Goal: Transaction & Acquisition: Purchase product/service

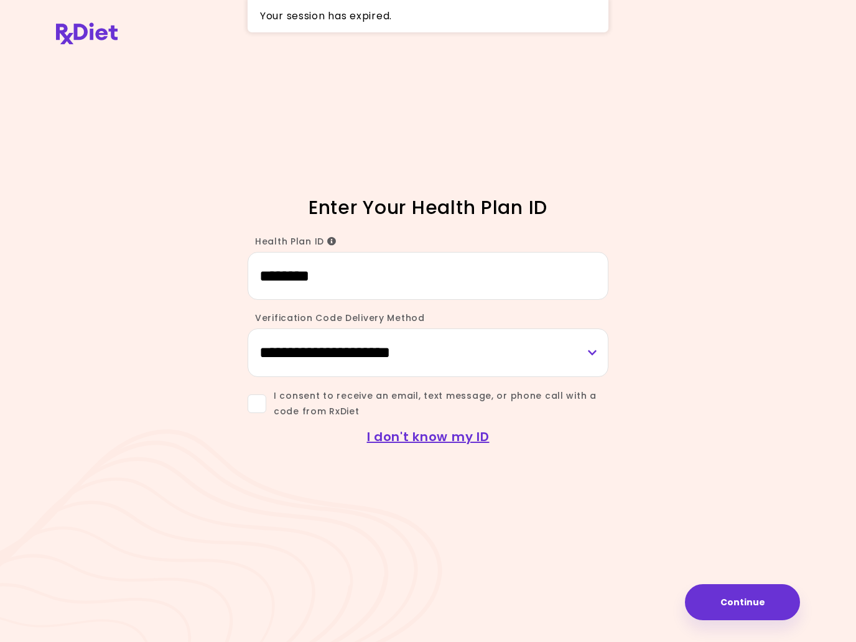
click at [265, 408] on span at bounding box center [257, 404] width 19 height 19
click at [238, 397] on div "I consent to receive an email, text message, or phone call with a code from RxD…" at bounding box center [428, 398] width 598 height 42
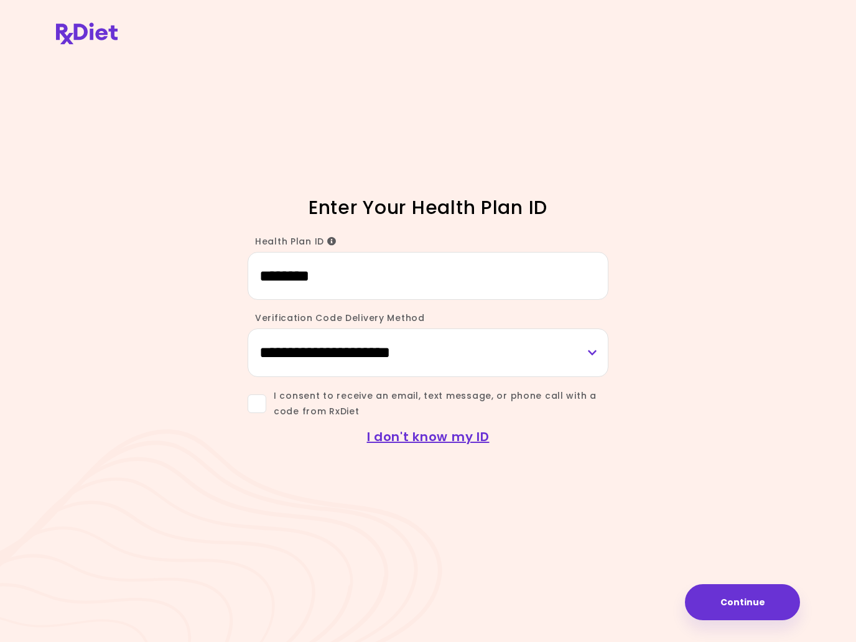
click at [720, 599] on button "Continue" at bounding box center [742, 602] width 115 height 36
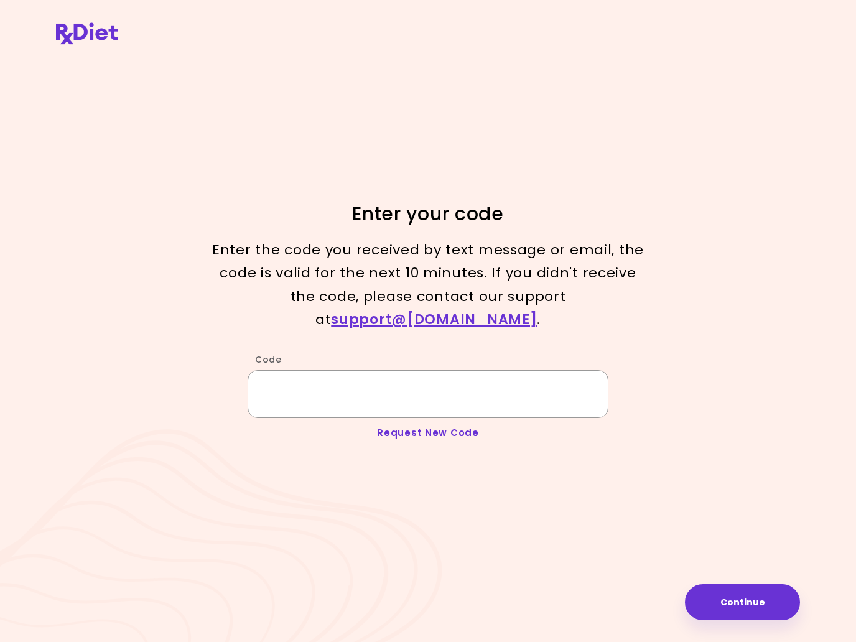
click at [413, 385] on input "Code" at bounding box center [428, 394] width 361 height 48
type input "******"
click at [738, 596] on button "Continue" at bounding box center [742, 602] width 115 height 36
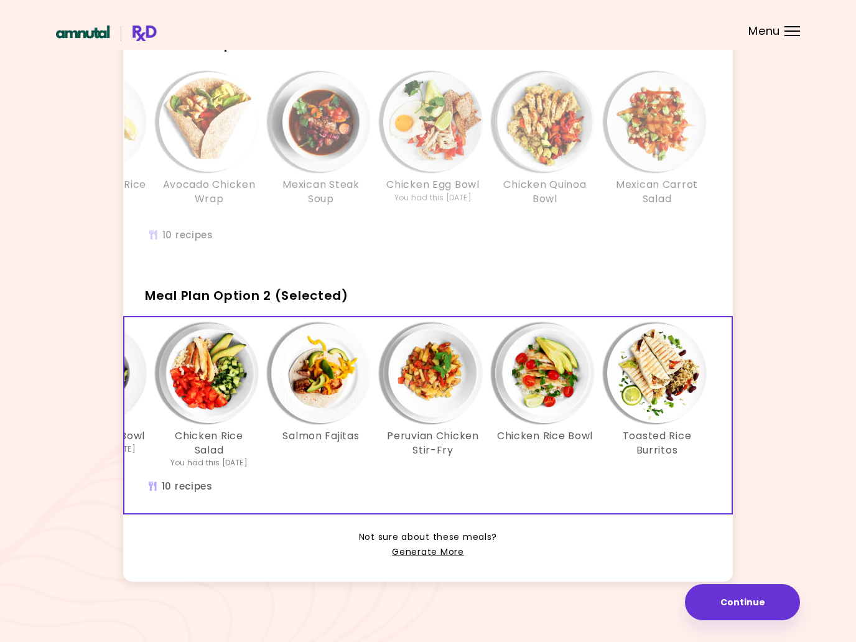
scroll to position [0, 550]
click at [766, 600] on button "Continue" at bounding box center [742, 602] width 115 height 36
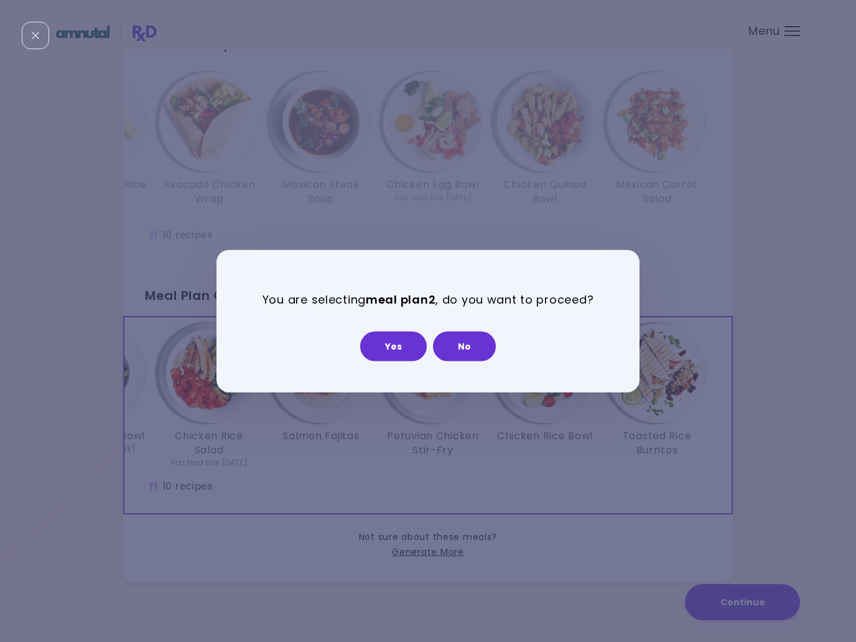
click at [387, 355] on button "Yes" at bounding box center [393, 346] width 67 height 30
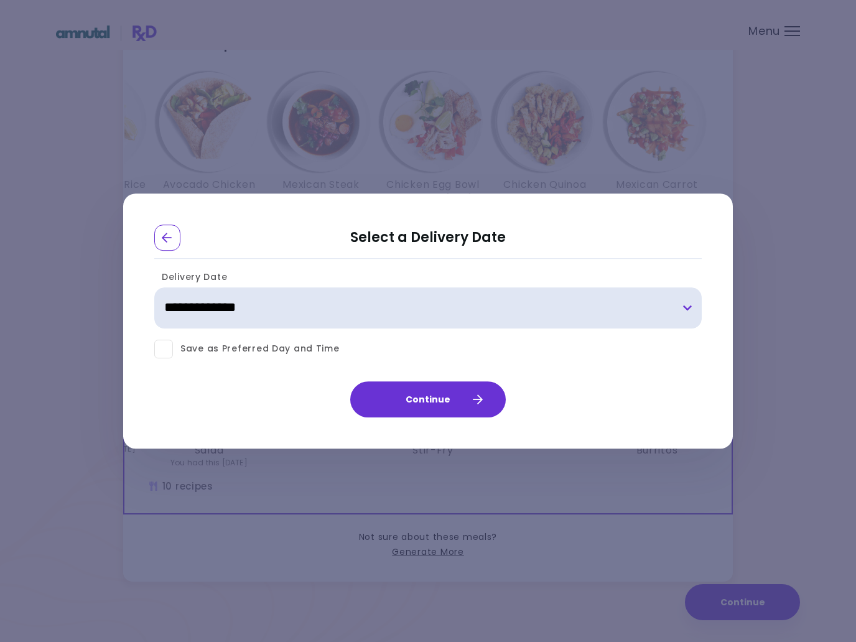
select select "**********"
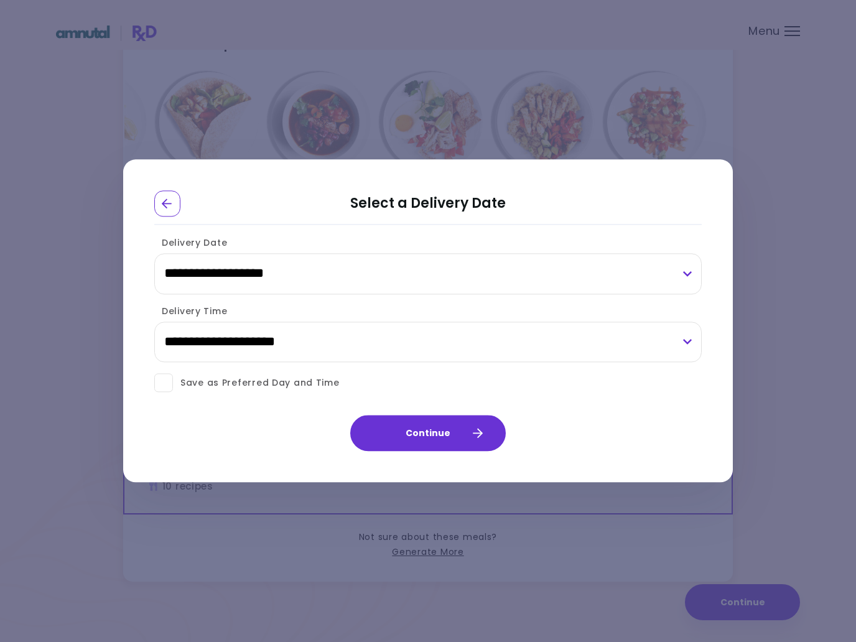
click at [459, 418] on button "Continue" at bounding box center [428, 434] width 156 height 36
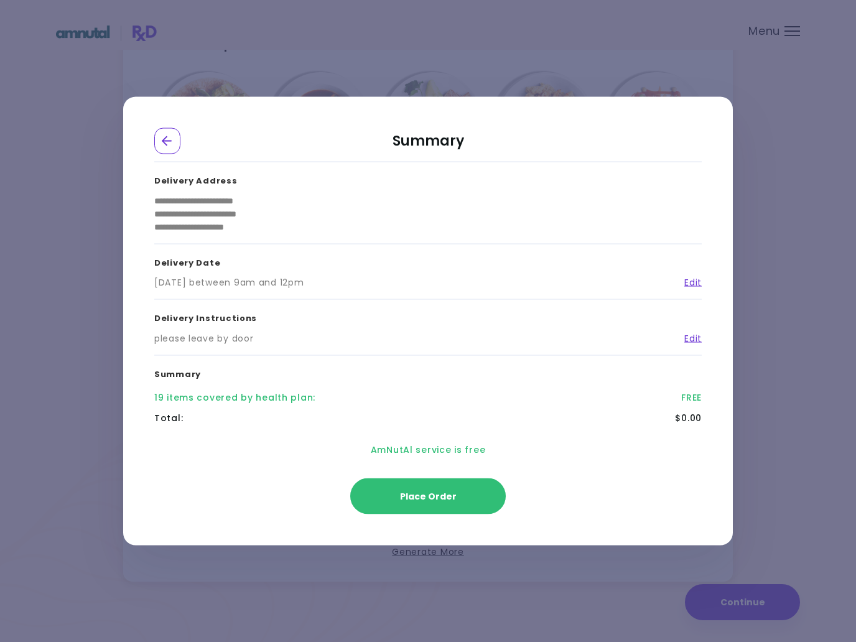
click at [457, 494] on button "Place Order" at bounding box center [428, 497] width 156 height 36
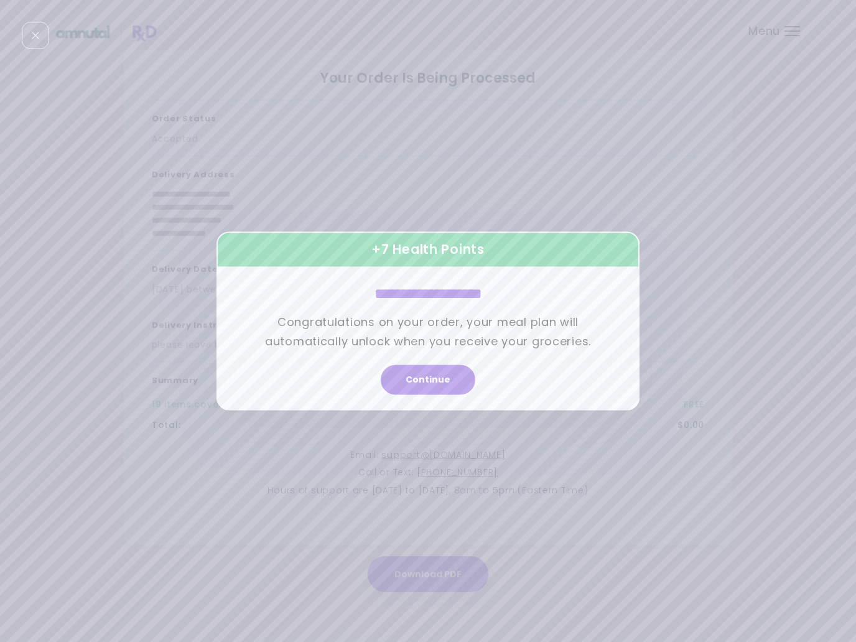
click at [456, 387] on button "Continue" at bounding box center [428, 380] width 95 height 30
